Goal: Task Accomplishment & Management: Complete application form

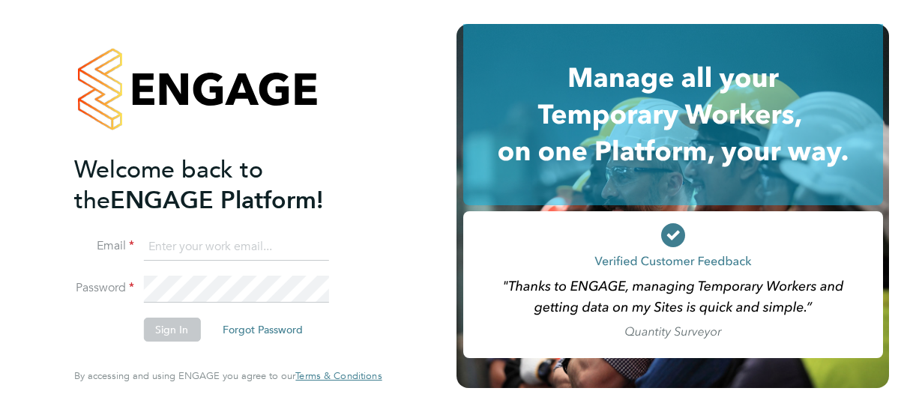
type input "[PERSON_NAME][EMAIL_ADDRESS][DOMAIN_NAME]"
click at [170, 329] on button "Sign In" at bounding box center [171, 330] width 57 height 24
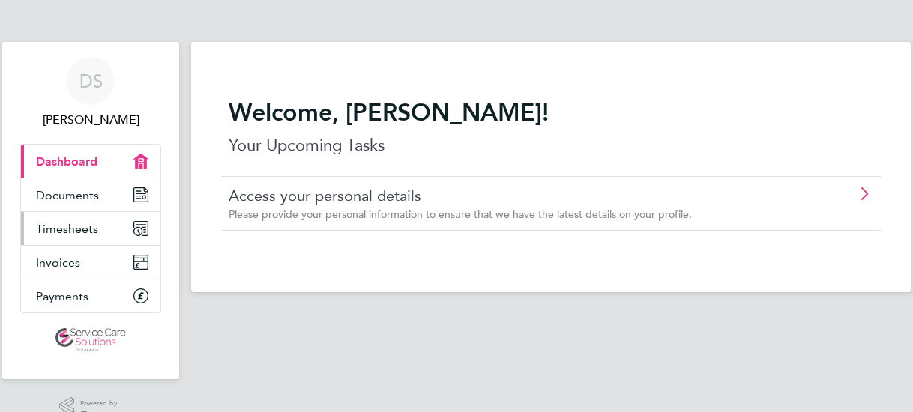
click at [81, 230] on span "Timesheets" at bounding box center [67, 229] width 62 height 14
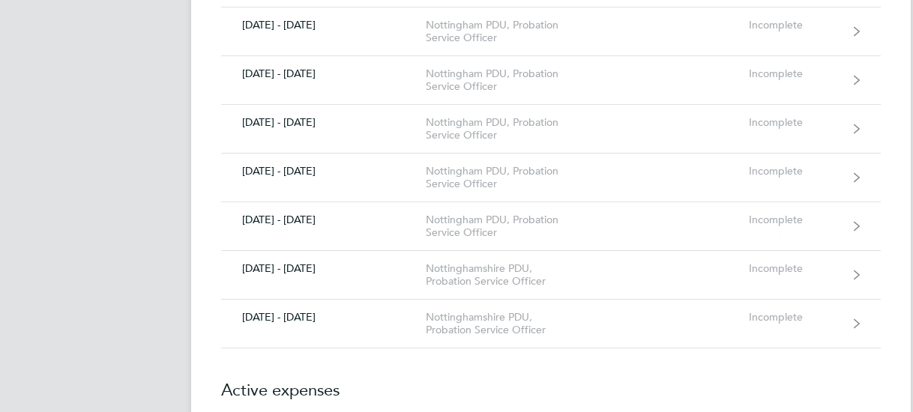
scroll to position [525, 0]
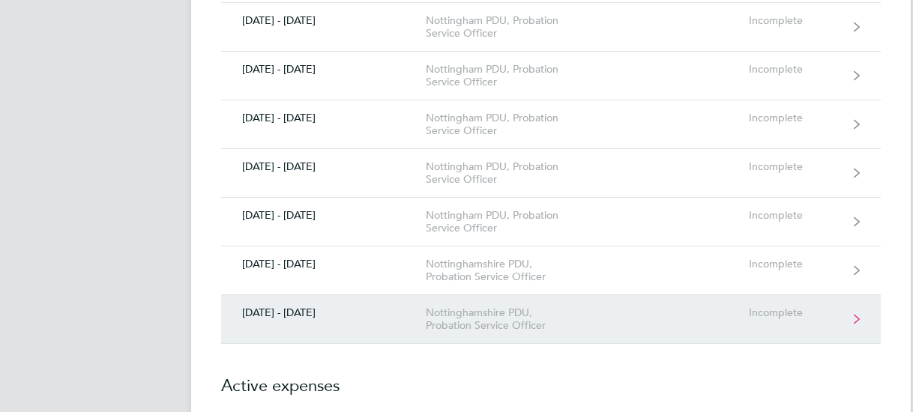
click at [412, 313] on div "[DATE] - [DATE]" at bounding box center [323, 313] width 205 height 13
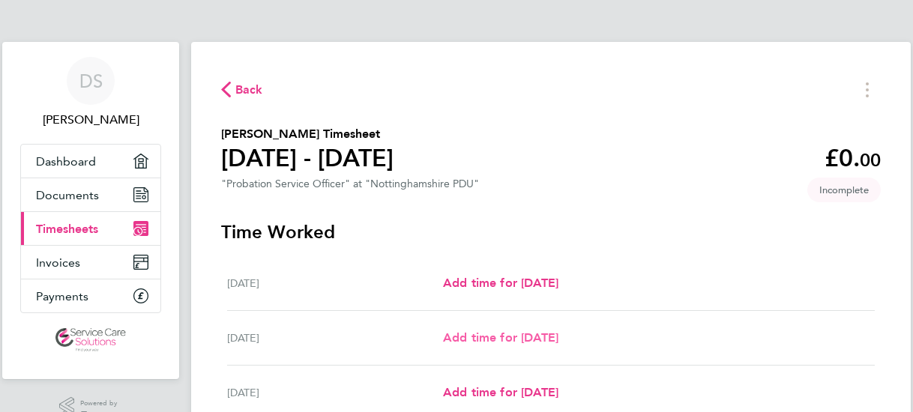
click at [468, 337] on span "Add time for [DATE]" at bounding box center [500, 338] width 115 height 14
select select "30"
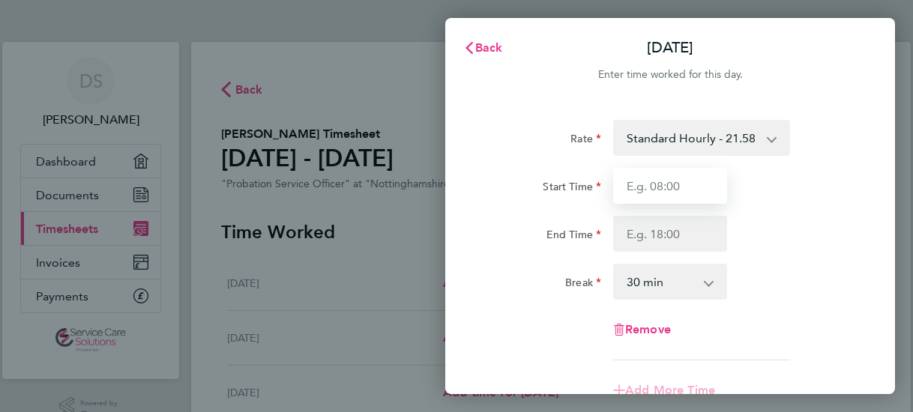
click at [670, 184] on input "Start Time" at bounding box center [670, 186] width 114 height 36
type input "06:20"
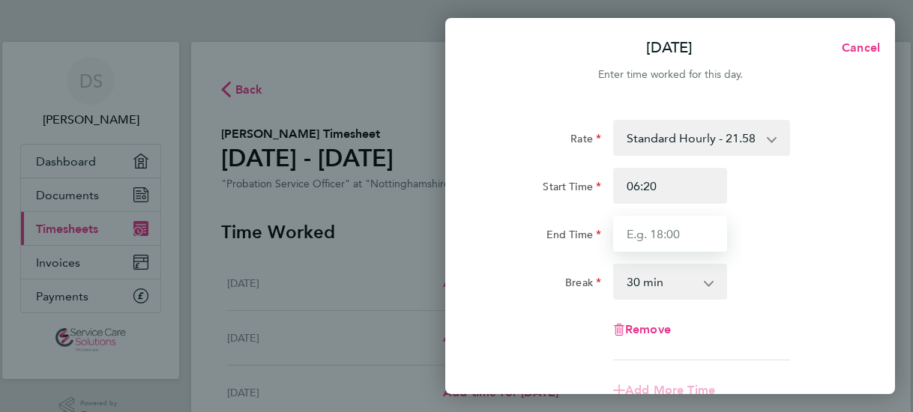
click at [670, 233] on input "End Time" at bounding box center [670, 234] width 114 height 36
type input "16:25"
click at [652, 286] on select "0 min 15 min 30 min 45 min 60 min 75 min 90 min" at bounding box center [661, 281] width 93 height 33
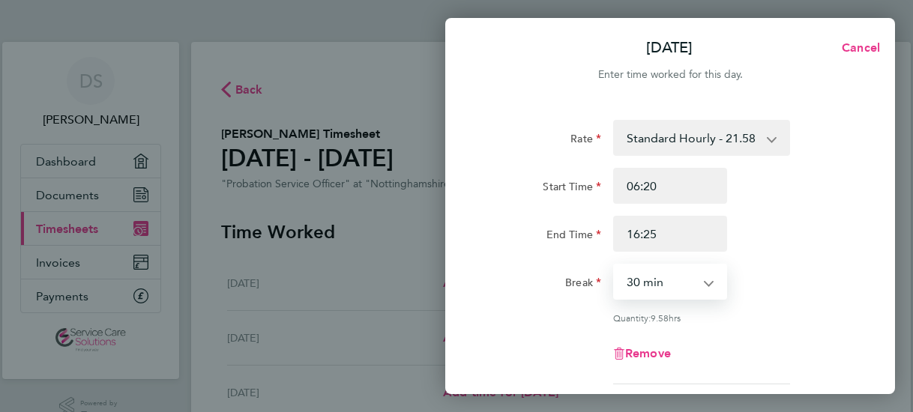
select select "0"
click at [615, 265] on select "0 min 15 min 30 min 45 min 60 min 75 min 90 min" at bounding box center [661, 281] width 93 height 33
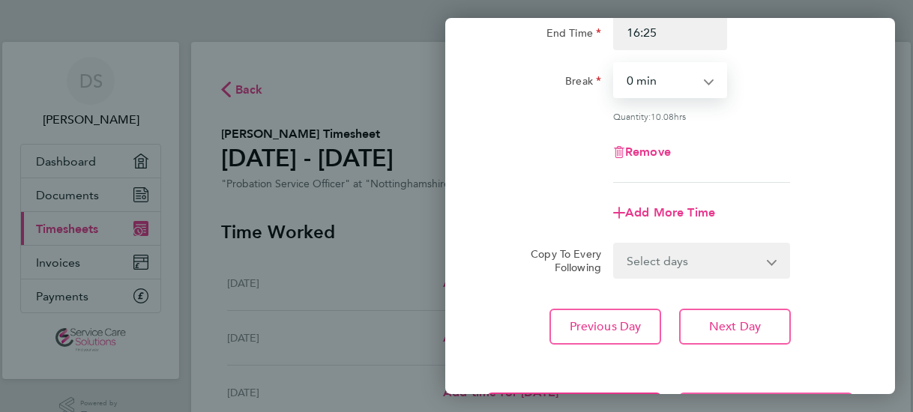
scroll to position [225, 0]
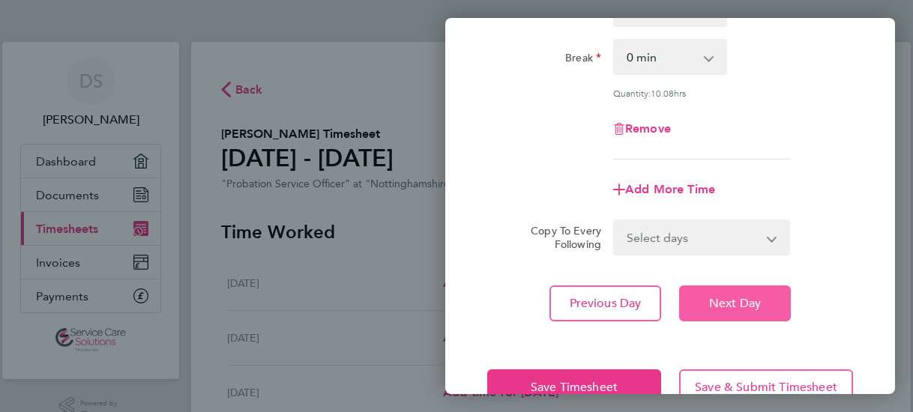
click at [747, 300] on span "Next Day" at bounding box center [735, 303] width 52 height 15
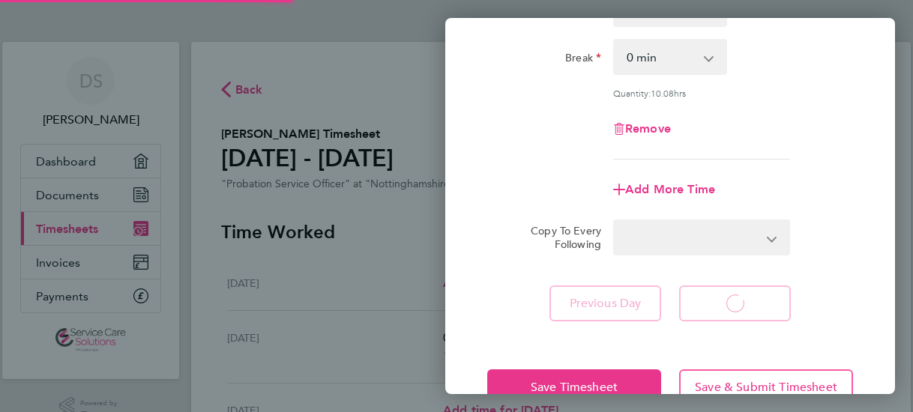
select select "30"
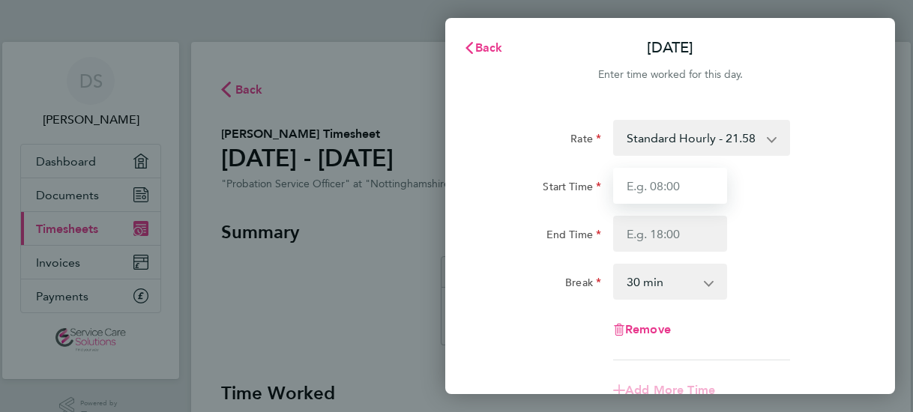
click at [668, 187] on input "Start Time" at bounding box center [670, 186] width 114 height 36
type input "05:45"
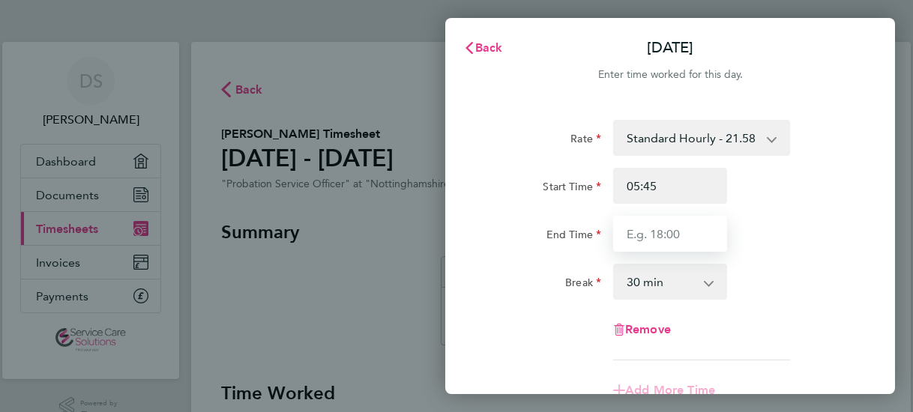
click at [652, 235] on input "End Time" at bounding box center [670, 234] width 114 height 36
type input "17:55"
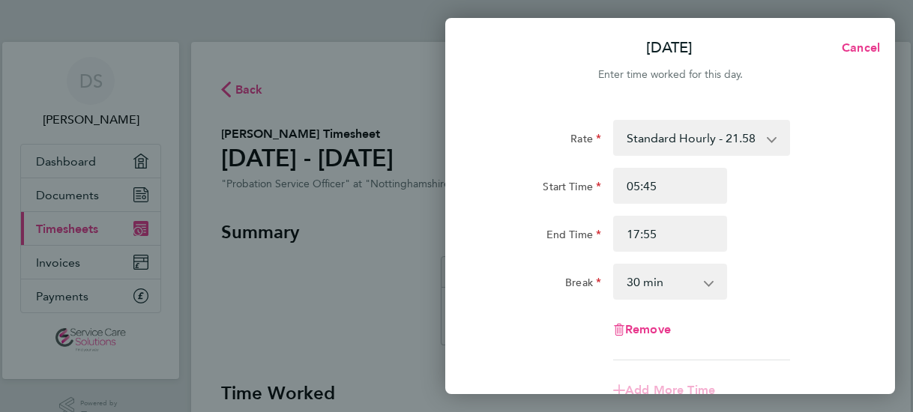
click at [646, 283] on select "0 min 15 min 30 min 45 min 60 min 75 min 90 min" at bounding box center [661, 281] width 93 height 33
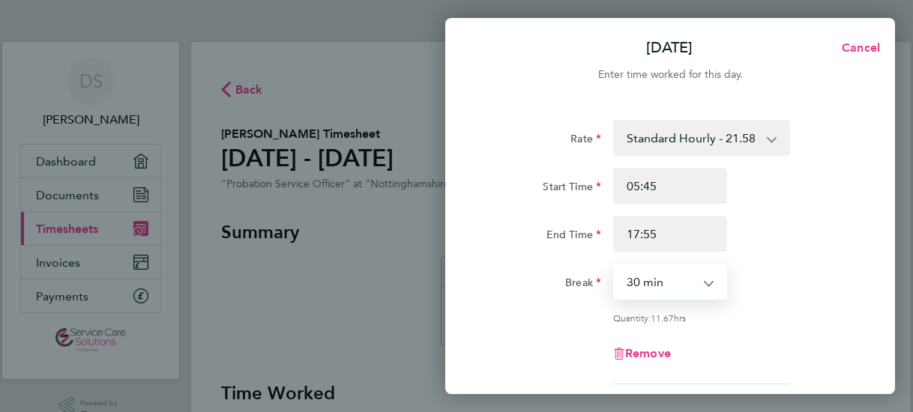
select select "0"
click at [615, 265] on select "0 min 15 min 30 min 45 min 60 min 75 min 90 min" at bounding box center [661, 281] width 93 height 33
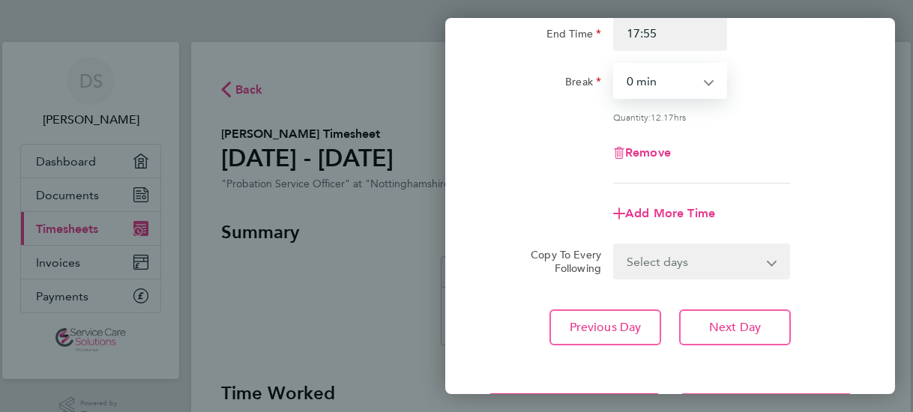
scroll to position [225, 0]
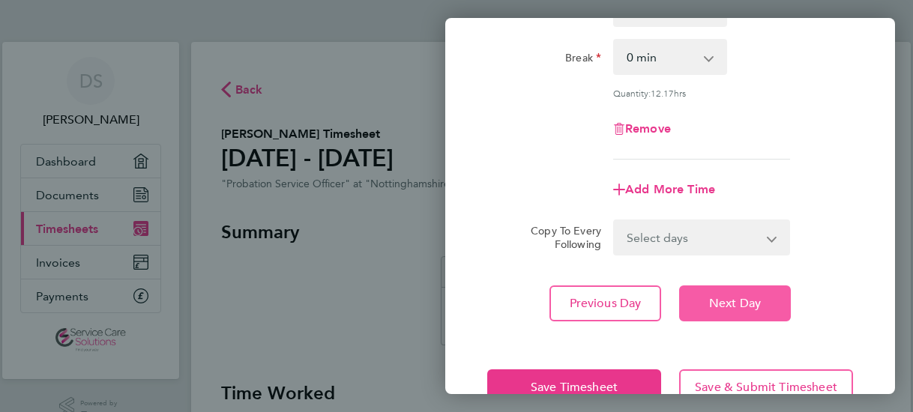
click at [769, 301] on button "Next Day" at bounding box center [735, 304] width 112 height 36
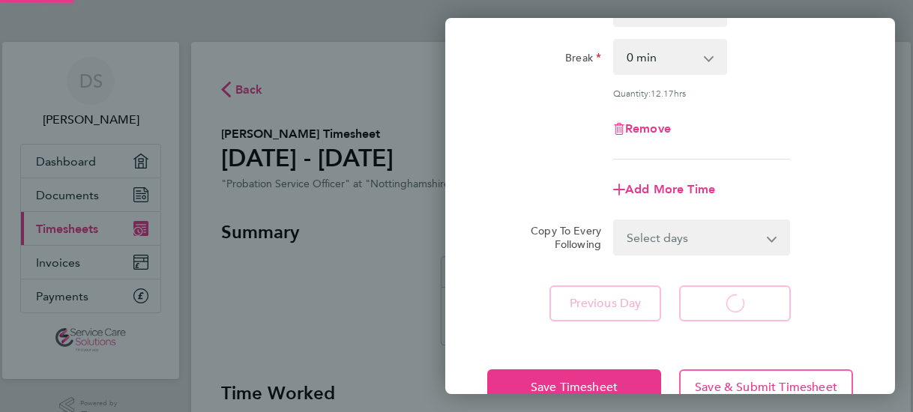
select select "30"
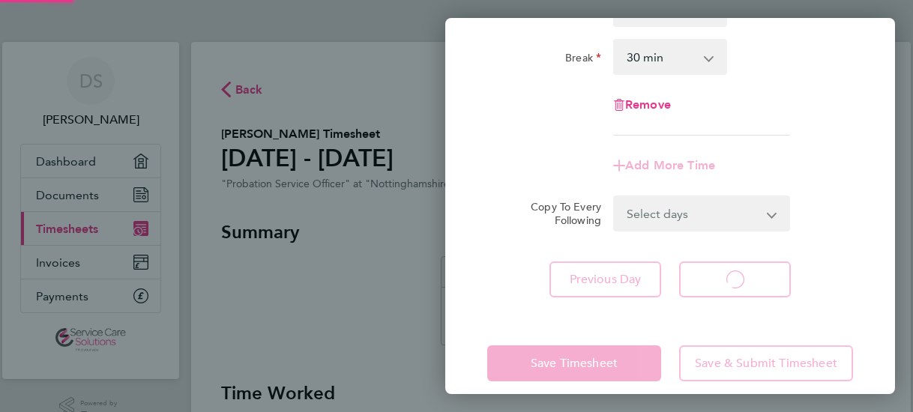
select select "30"
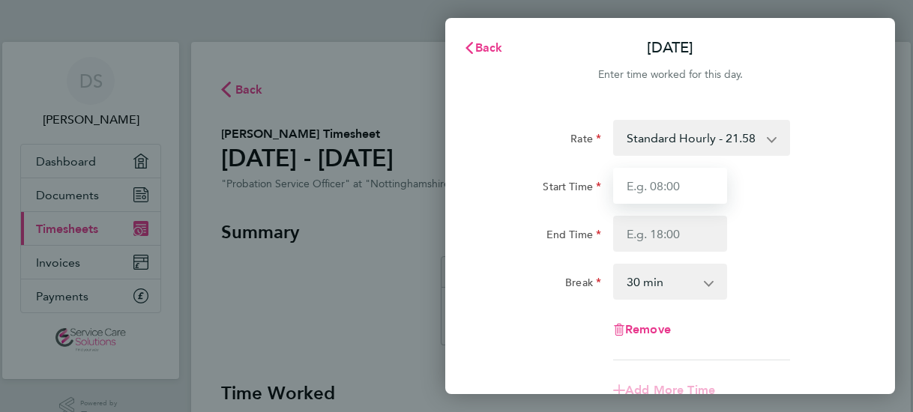
click at [655, 187] on input "Start Time" at bounding box center [670, 186] width 114 height 36
type input "09:00"
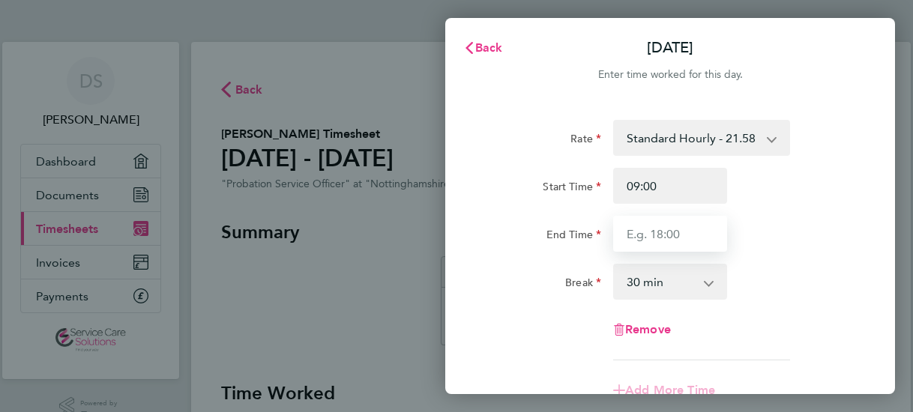
click at [658, 235] on input "End Time" at bounding box center [670, 234] width 114 height 36
type input "15:15"
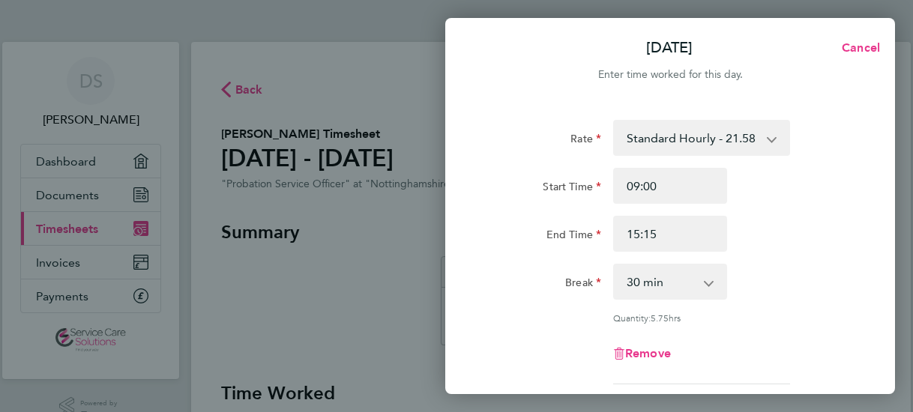
click at [775, 190] on div "Start Time 09:00" at bounding box center [670, 186] width 378 height 36
click at [658, 292] on select "0 min 15 min 30 min 45 min 60 min 75 min 90 min" at bounding box center [661, 281] width 93 height 33
select select "0"
click at [615, 265] on select "0 min 15 min 30 min 45 min 60 min 75 min 90 min" at bounding box center [661, 281] width 93 height 33
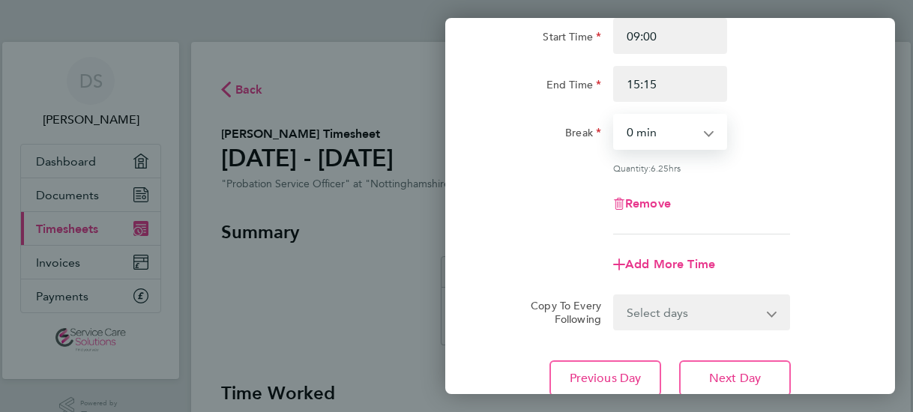
scroll to position [225, 0]
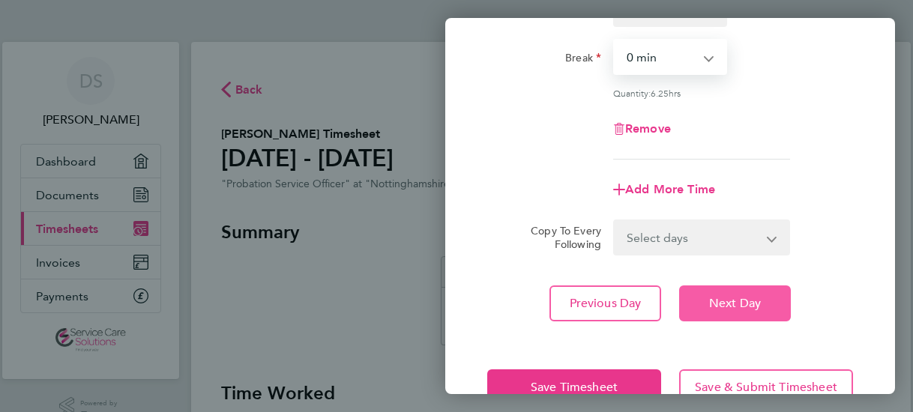
click at [756, 303] on span "Next Day" at bounding box center [735, 303] width 52 height 15
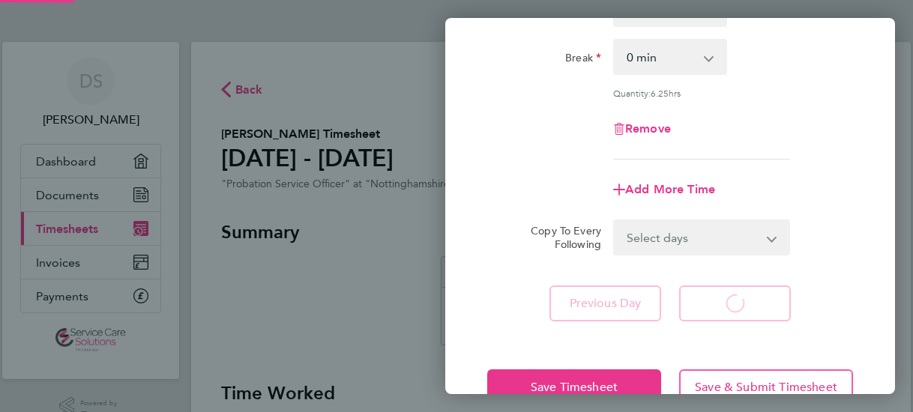
select select "30"
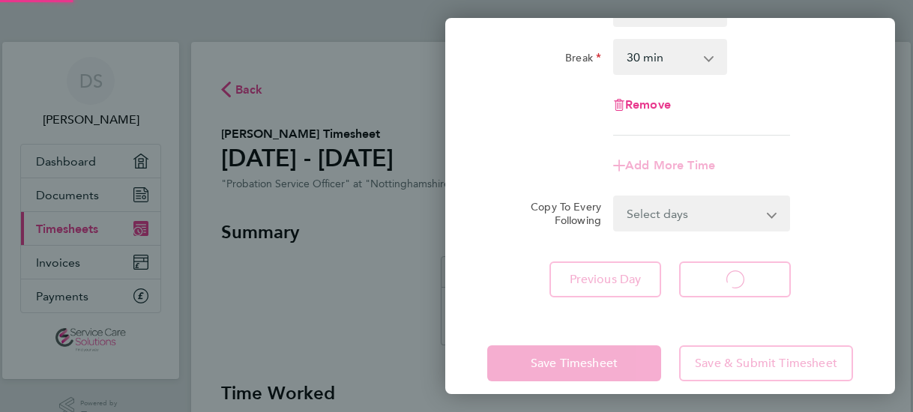
select select "30"
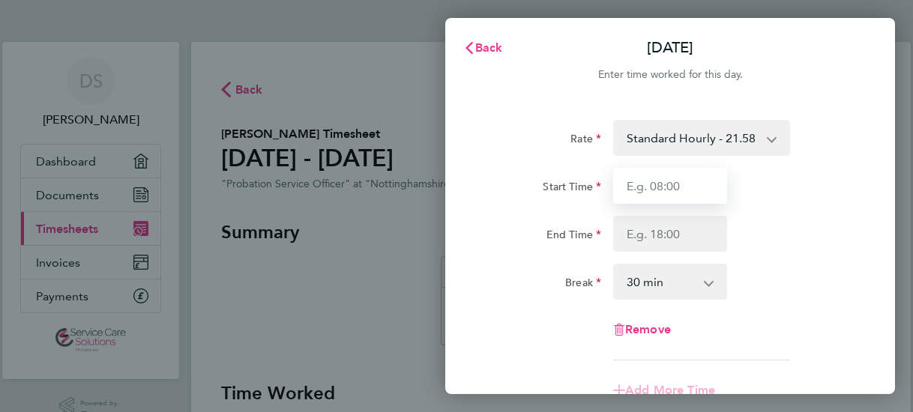
click at [661, 187] on input "Start Time" at bounding box center [670, 186] width 114 height 36
type input "07:05"
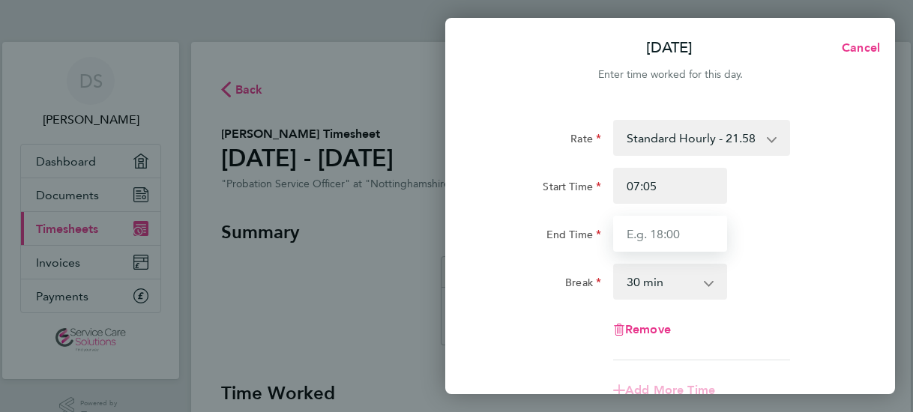
click at [623, 234] on input "End Time" at bounding box center [670, 234] width 114 height 36
type input "15:30"
click at [654, 292] on select "0 min 15 min 30 min 45 min 60 min 75 min 90 min" at bounding box center [661, 281] width 93 height 33
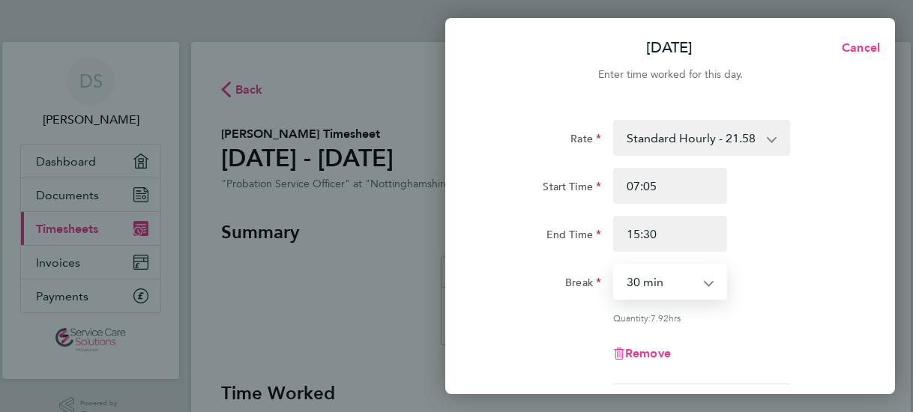
select select "0"
click at [615, 265] on select "0 min 15 min 30 min 45 min 60 min 75 min 90 min" at bounding box center [661, 281] width 93 height 33
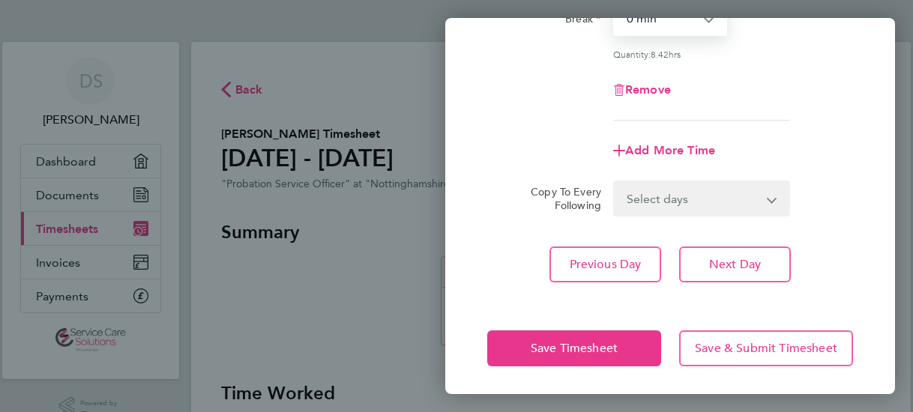
scroll to position [265, 0]
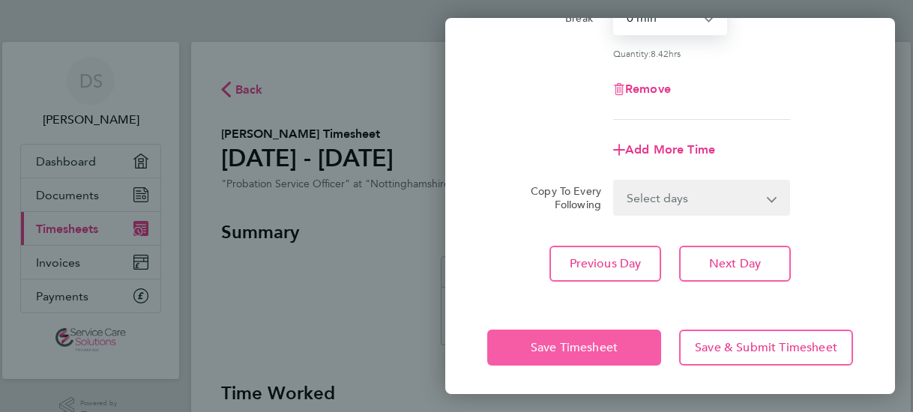
click at [517, 353] on button "Save Timesheet" at bounding box center [574, 348] width 174 height 36
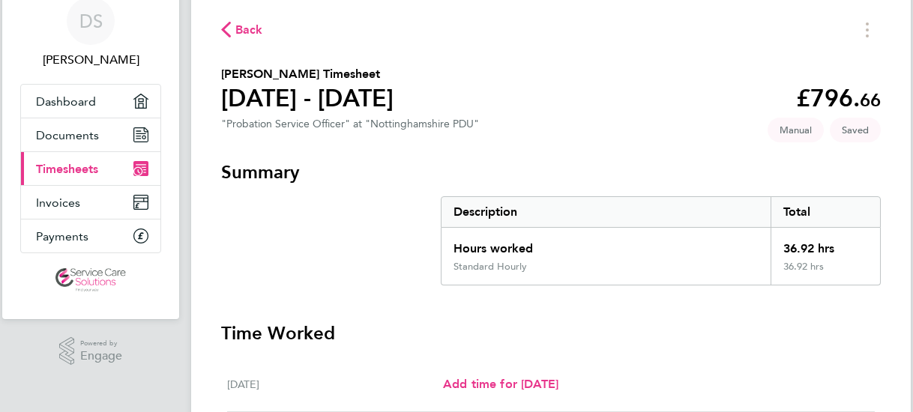
scroll to position [225, 0]
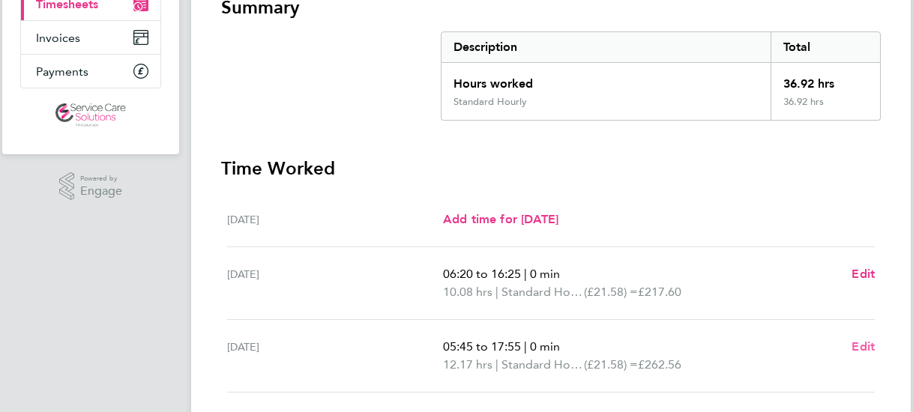
click at [862, 346] on span "Edit" at bounding box center [863, 347] width 23 height 14
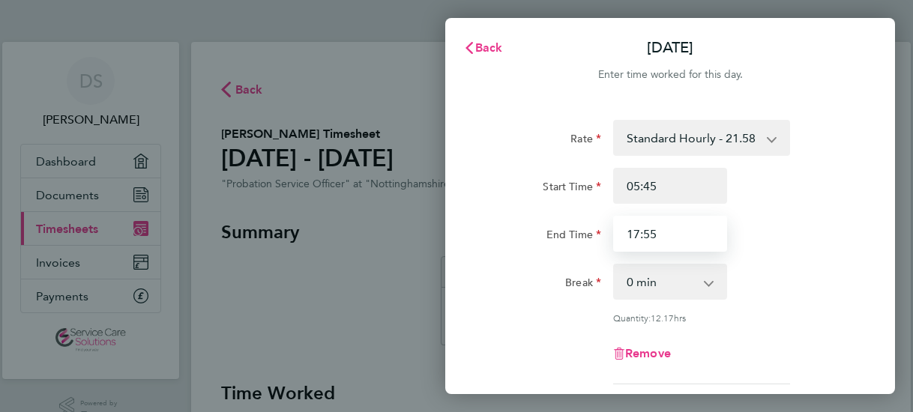
click at [676, 238] on input "17:55" at bounding box center [670, 234] width 114 height 36
type input "1"
type input "18:00"
click at [769, 215] on div "Start Time 05:45 End Time 18:00" at bounding box center [670, 210] width 378 height 84
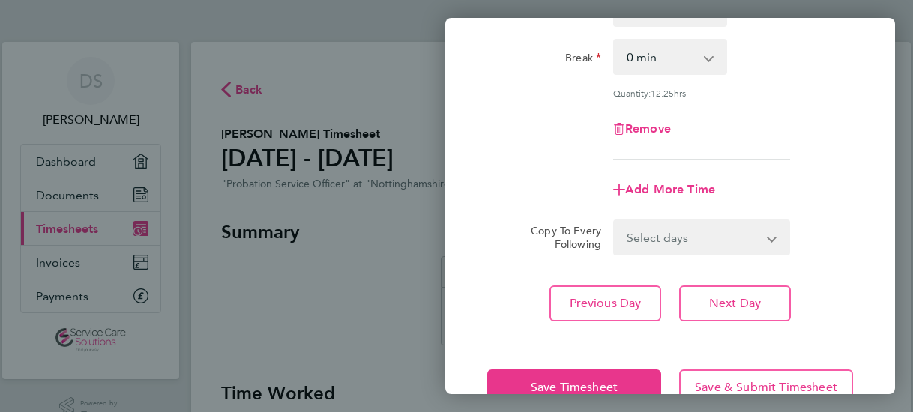
scroll to position [265, 0]
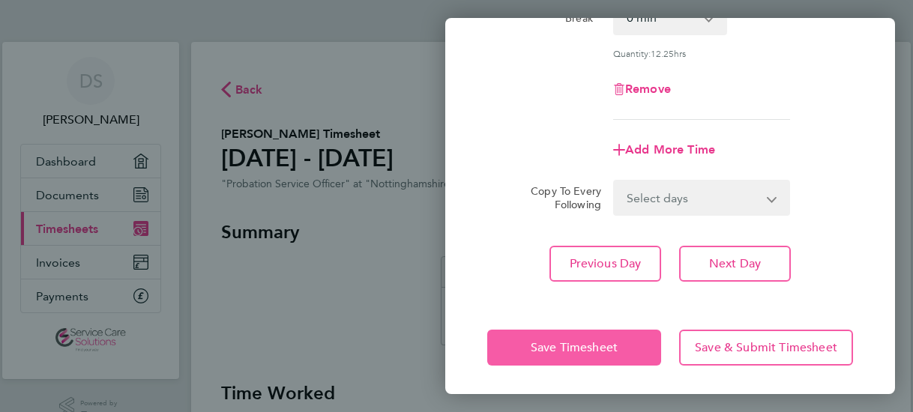
click at [535, 353] on button "Save Timesheet" at bounding box center [574, 348] width 174 height 36
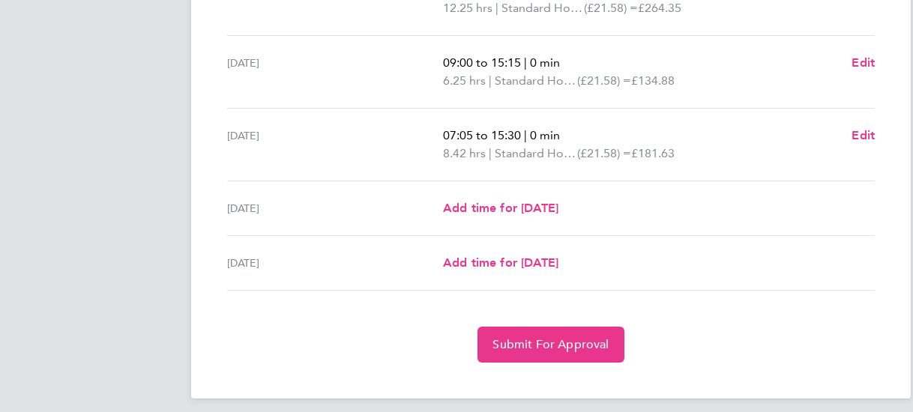
scroll to position [590, 0]
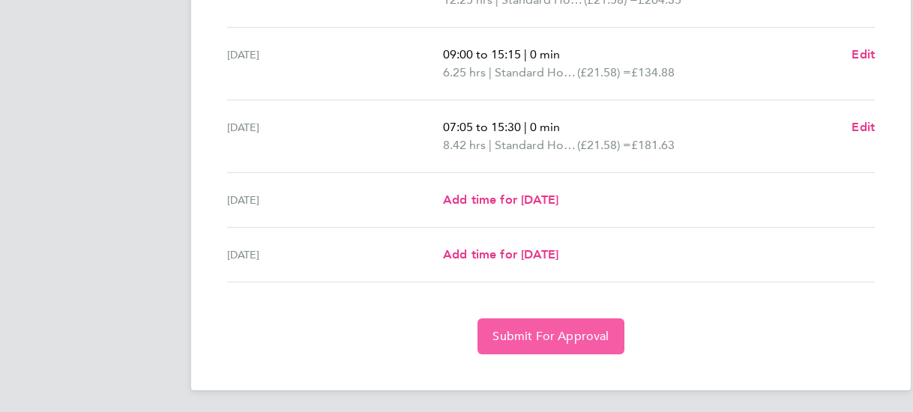
click at [531, 331] on span "Submit For Approval" at bounding box center [551, 336] width 116 height 15
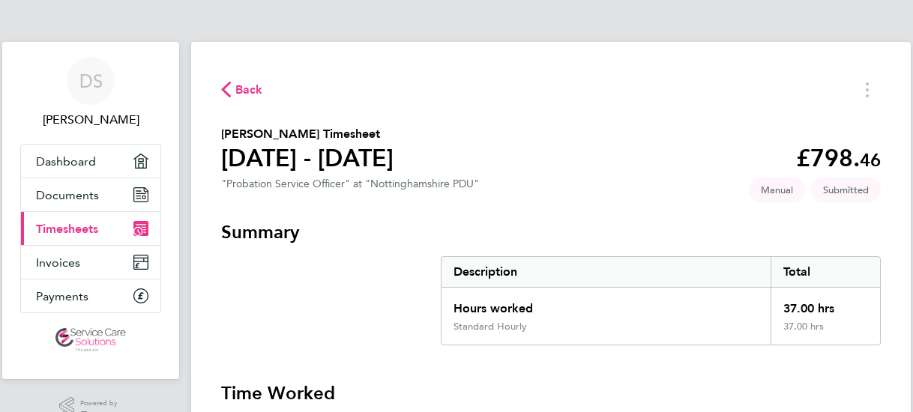
scroll to position [0, 0]
click at [237, 90] on span "Back" at bounding box center [249, 90] width 28 height 18
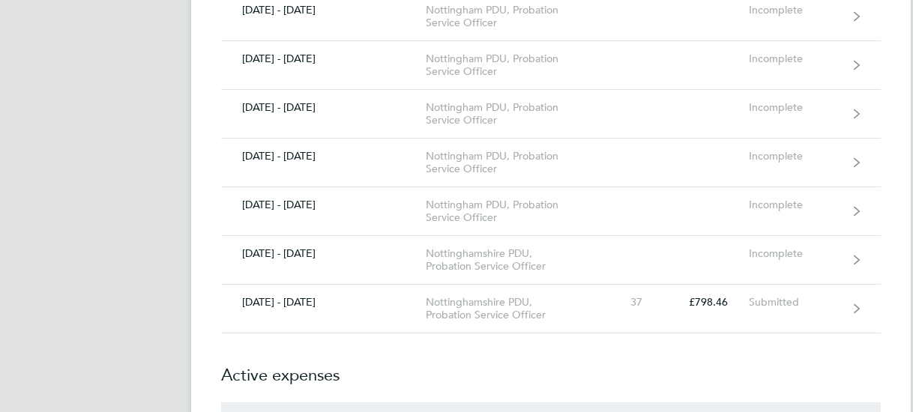
scroll to position [600, 0]
